Goal: Information Seeking & Learning: Learn about a topic

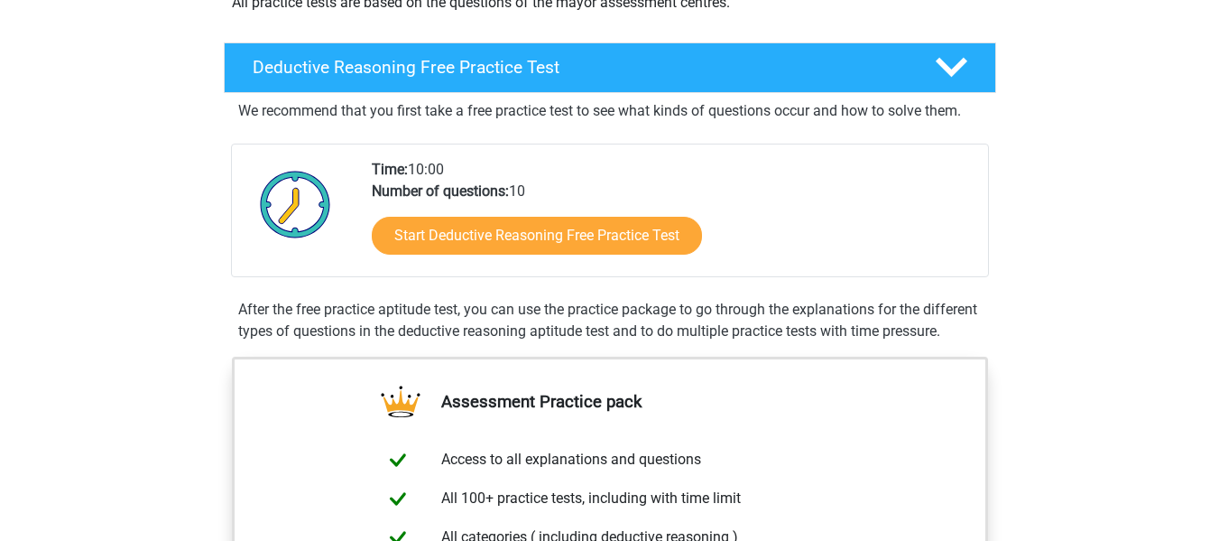
scroll to position [410, 0]
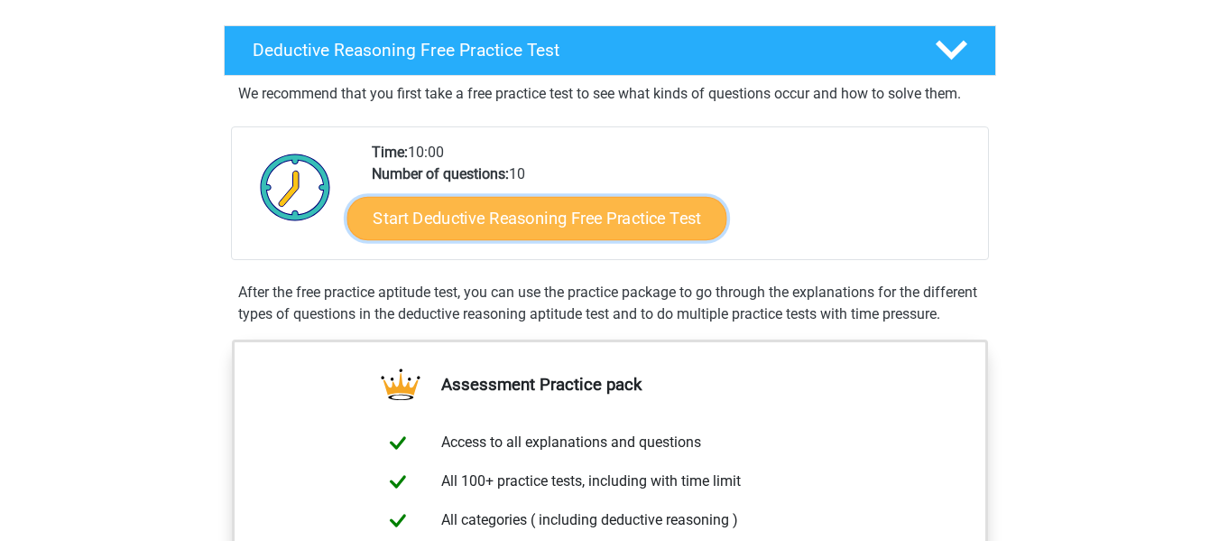
click at [478, 229] on link "Start Deductive Reasoning Free Practice Test" at bounding box center [537, 217] width 380 height 43
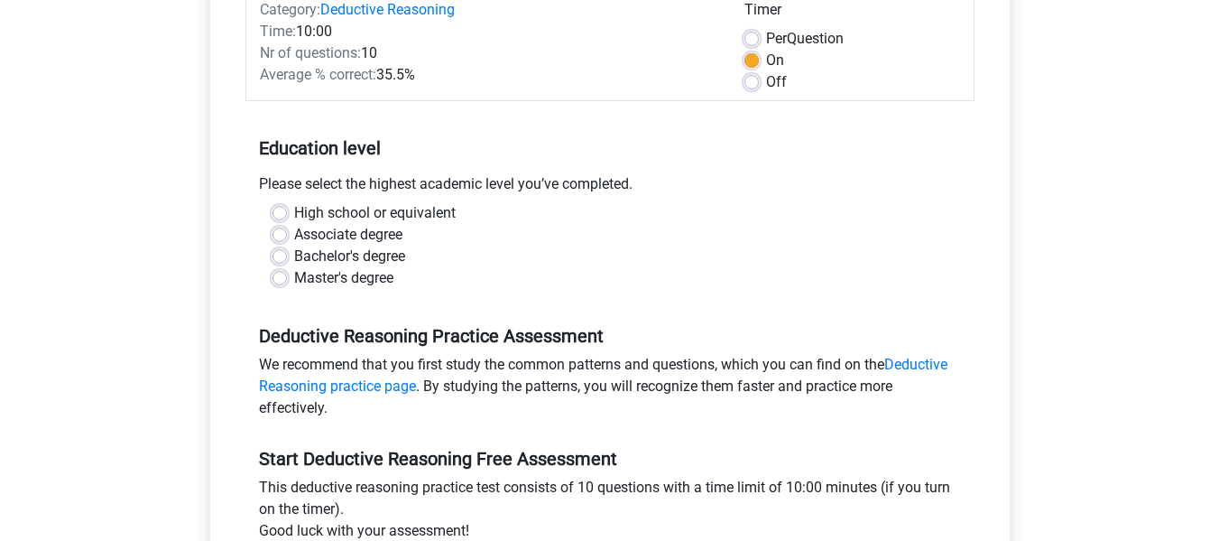
scroll to position [254, 0]
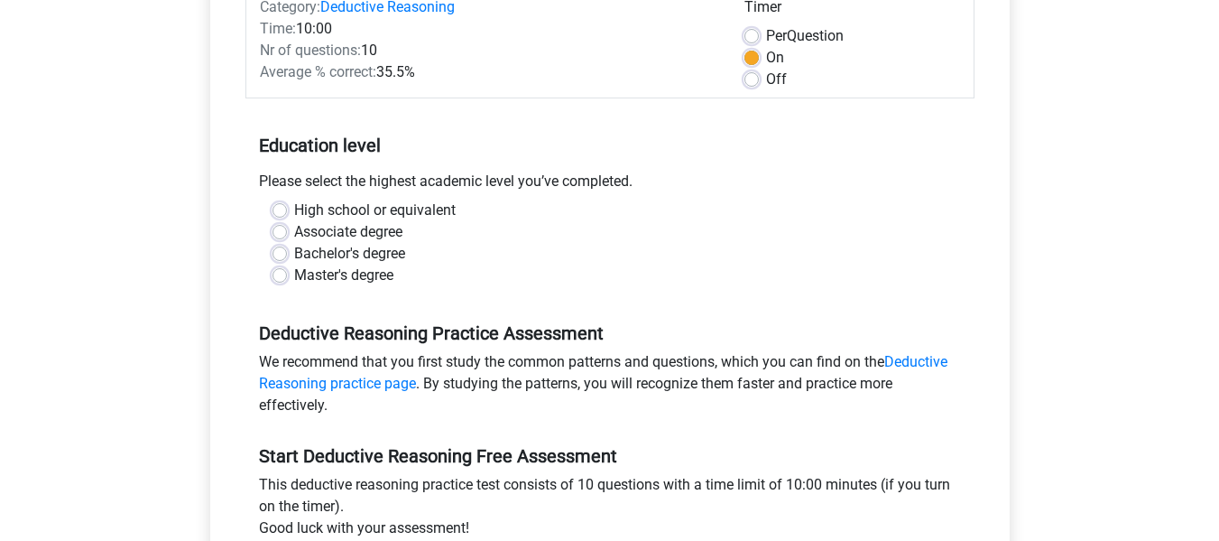
drag, startPoint x: 284, startPoint y: 213, endPoint x: 187, endPoint y: 249, distance: 103.9
click at [187, 249] on div "Deductive Reasoning Free Practice Test Category: Deductive Reasoning Time: 10:0…" at bounding box center [609, 281] width 857 height 830
click at [269, 208] on div "High school or equivalent Associate degree Bachelor's degree Master's degree" at bounding box center [610, 242] width 702 height 87
click at [294, 208] on label "High school or equivalent" at bounding box center [375, 210] width 162 height 22
click at [278, 208] on input "High school or equivalent" at bounding box center [280, 208] width 14 height 18
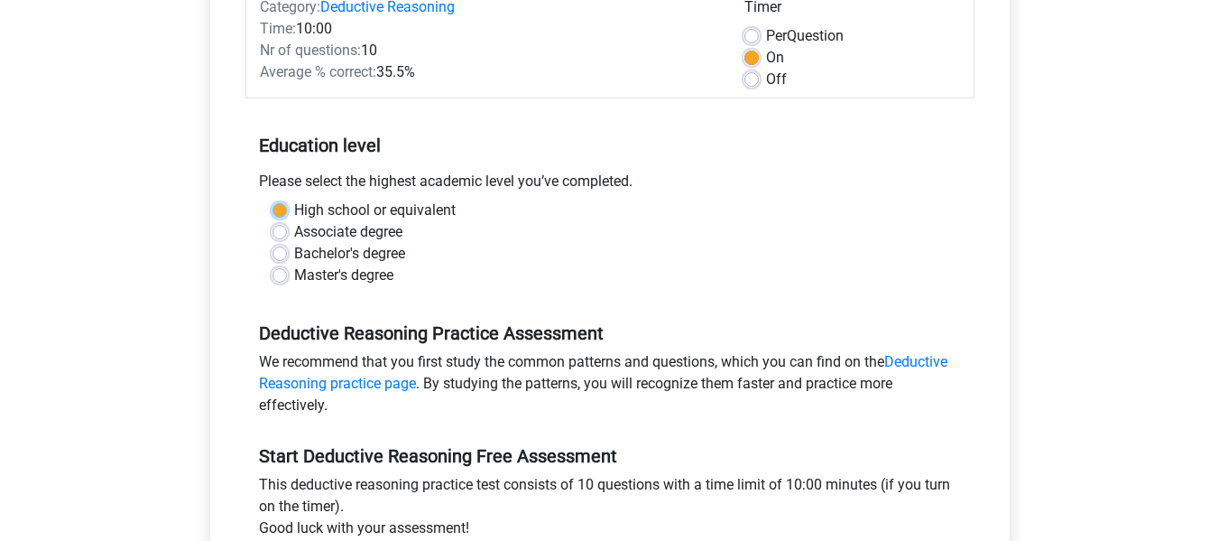
radio input "true"
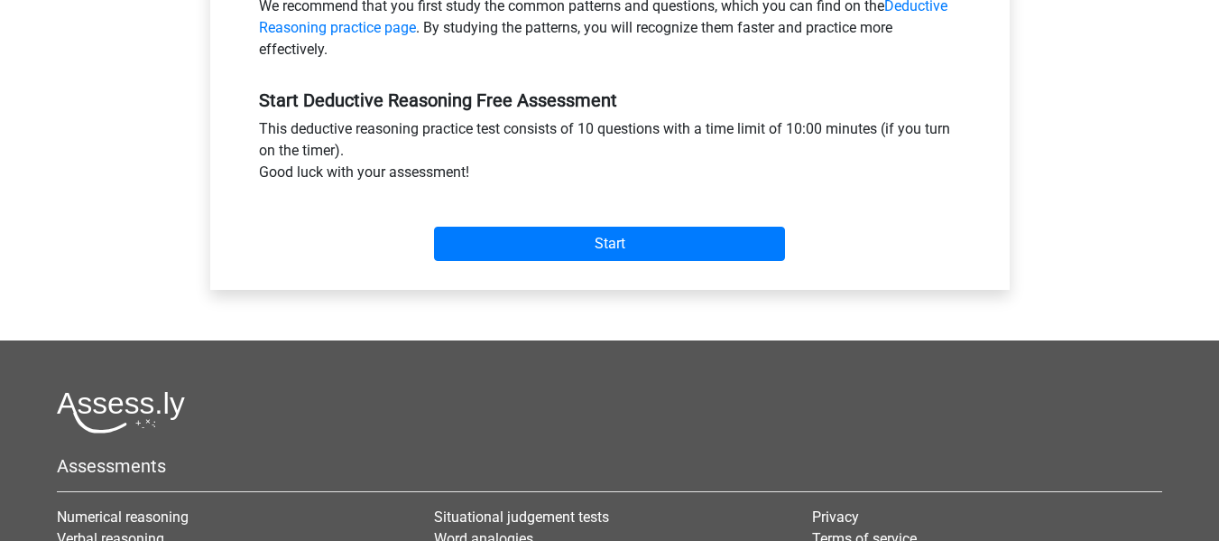
scroll to position [614, 0]
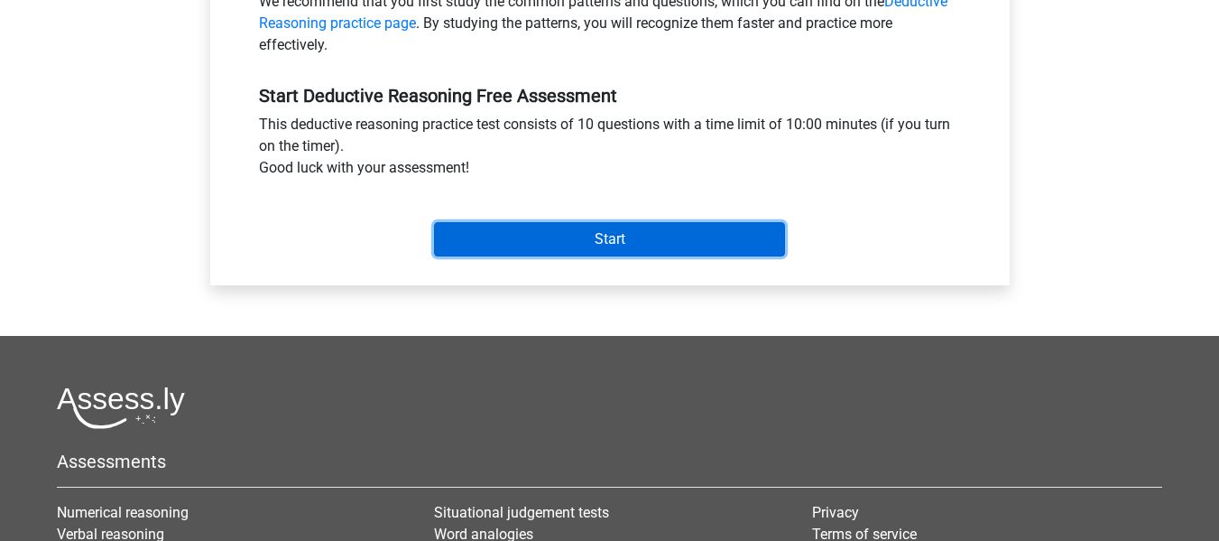
click at [506, 238] on input "Start" at bounding box center [609, 239] width 351 height 34
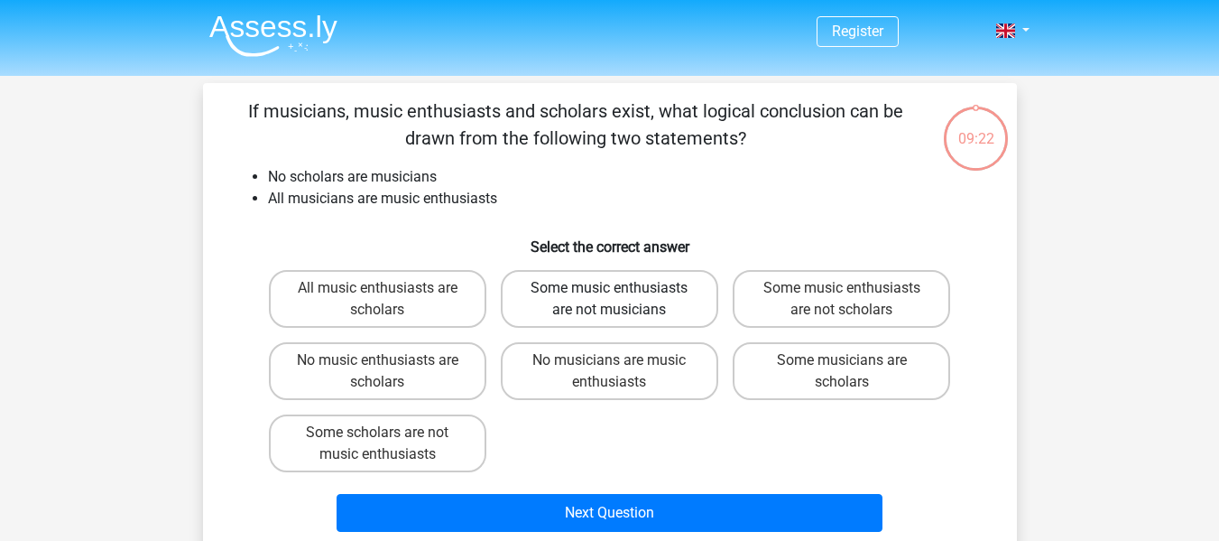
click at [661, 297] on label "Some music enthusiasts are not musicians" at bounding box center [609, 299] width 217 height 58
click at [621, 297] on input "Some music enthusiasts are not musicians" at bounding box center [615, 294] width 12 height 12
radio input "true"
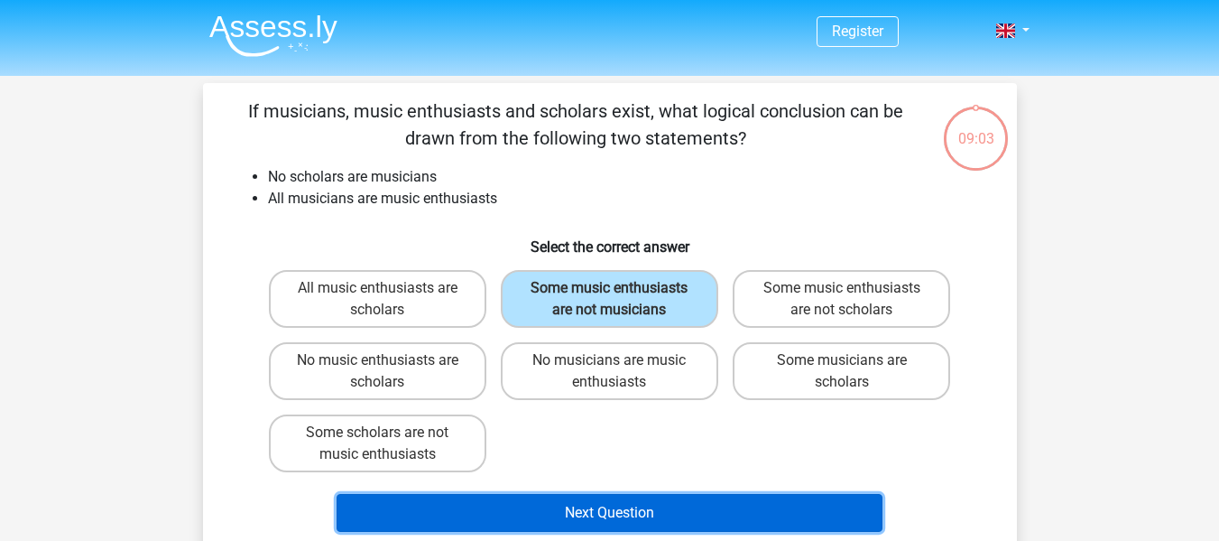
click at [596, 507] on button "Next Question" at bounding box center [610, 513] width 546 height 38
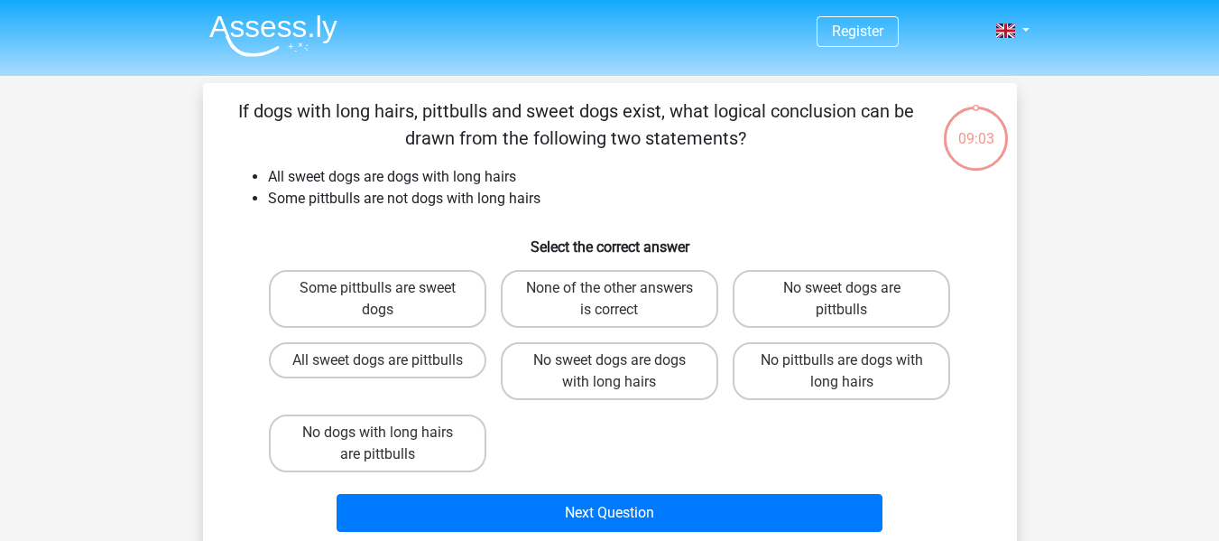
scroll to position [83, 0]
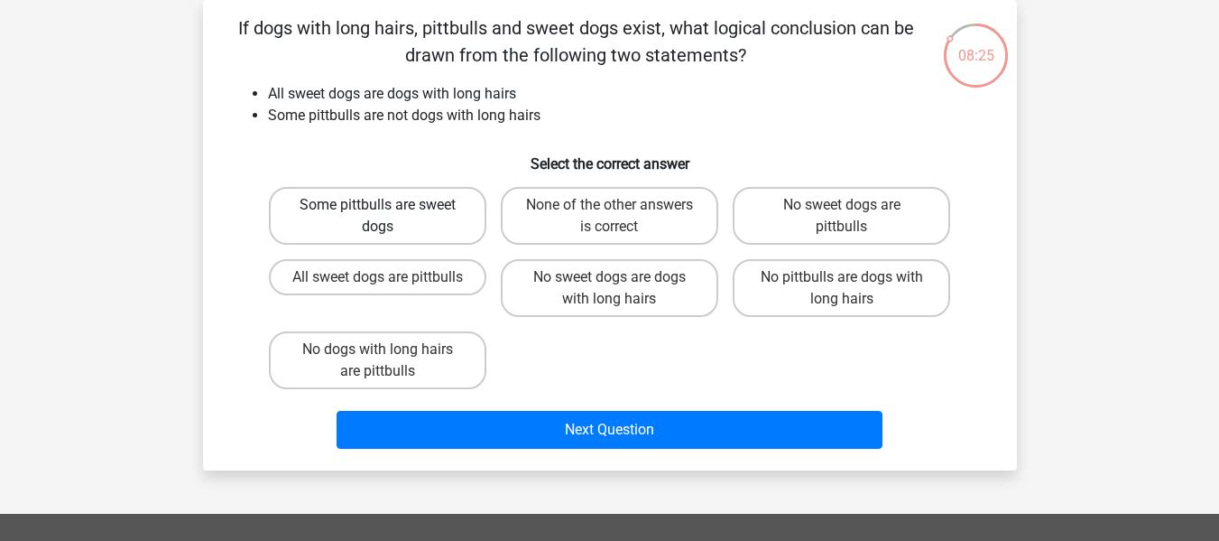
click at [393, 211] on label "Some pittbulls are sweet dogs" at bounding box center [377, 216] width 217 height 58
click at [389, 211] on input "Some pittbulls are sweet dogs" at bounding box center [383, 211] width 12 height 12
radio input "true"
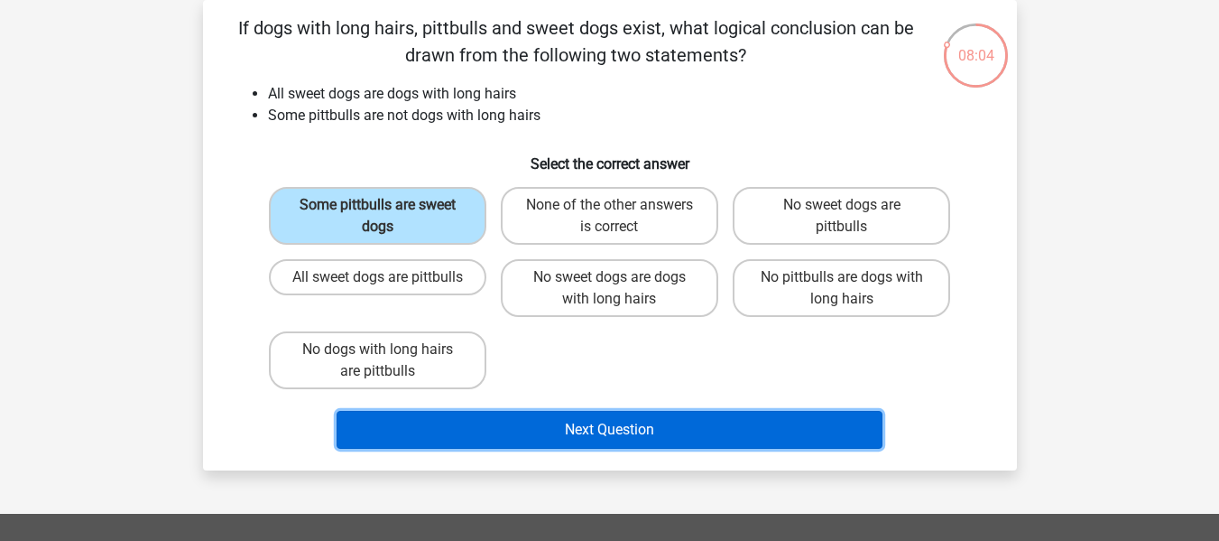
click at [623, 430] on button "Next Question" at bounding box center [610, 430] width 546 height 38
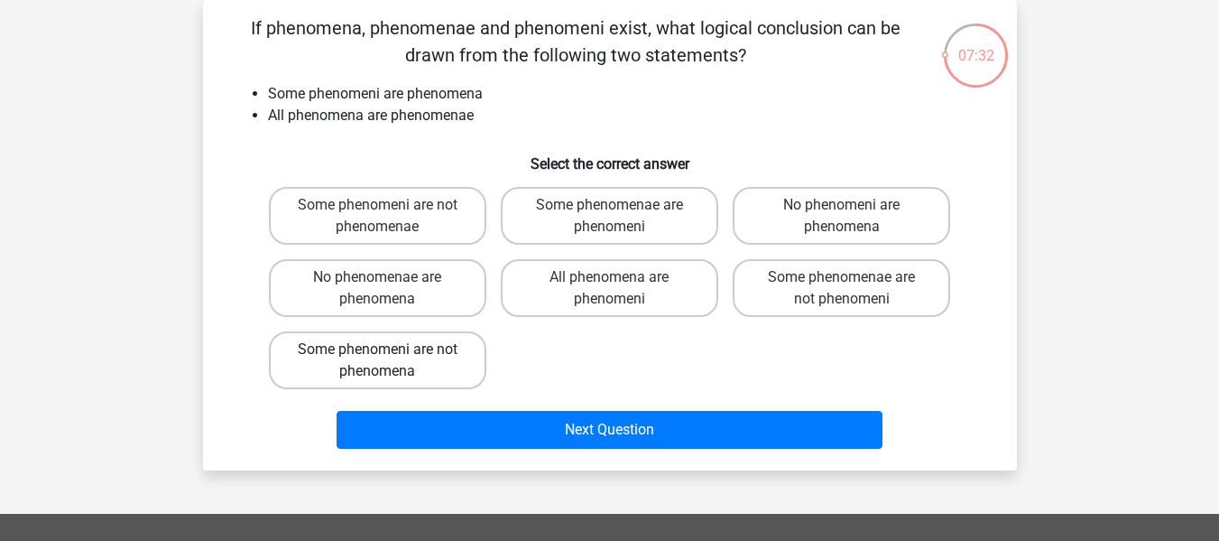
click at [457, 347] on label "Some phenomeni are not phenomena" at bounding box center [377, 360] width 217 height 58
click at [389, 349] on input "Some phenomeni are not phenomena" at bounding box center [383, 355] width 12 height 12
radio input "true"
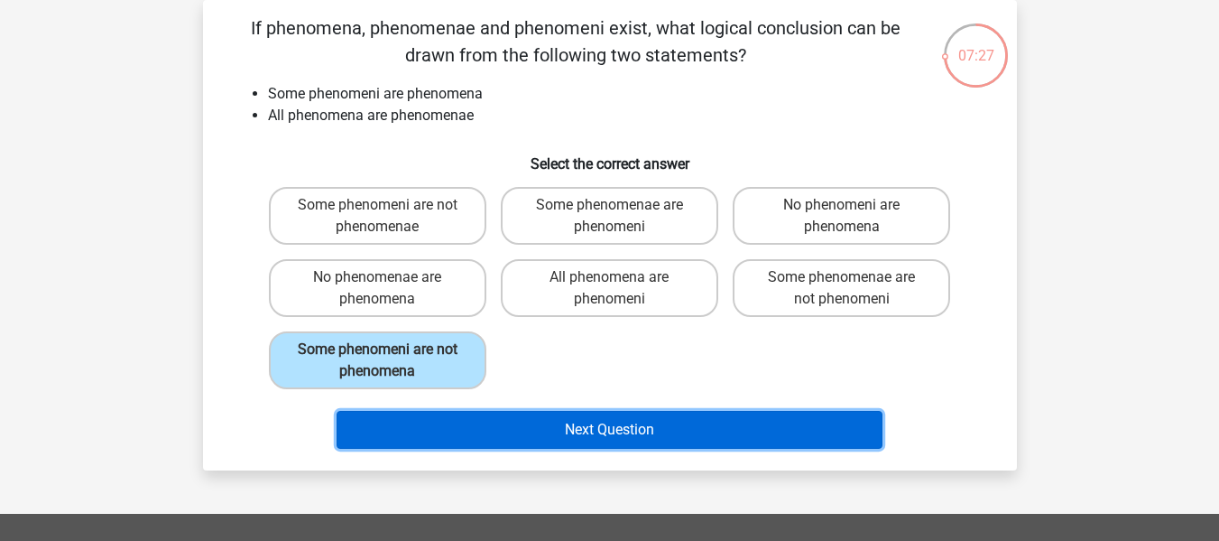
click at [600, 429] on button "Next Question" at bounding box center [610, 430] width 546 height 38
